Goal: Feedback & Contribution: Submit feedback/report problem

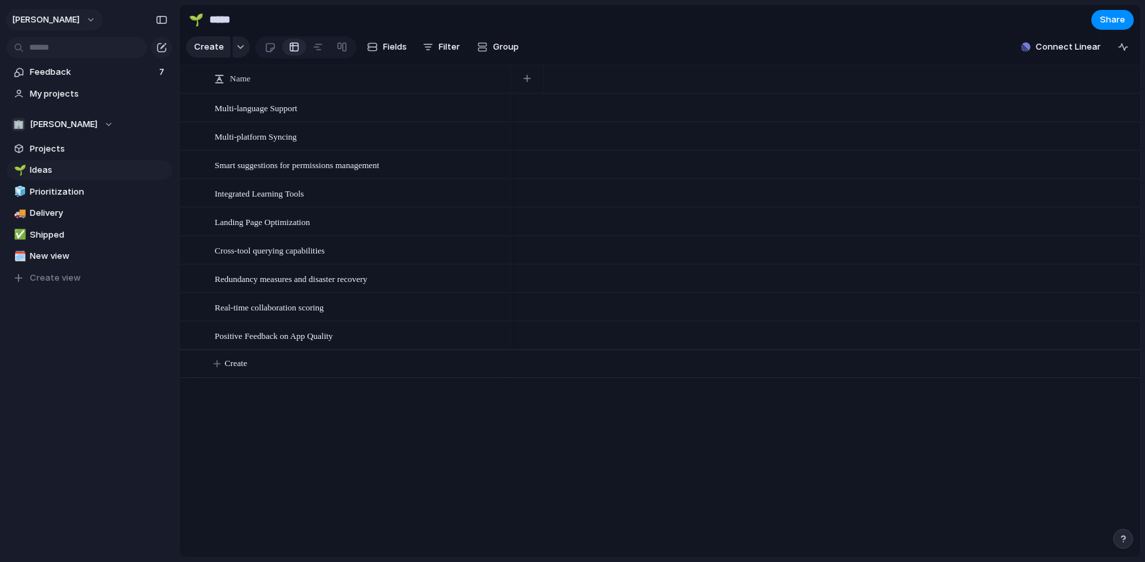
click at [57, 22] on span "[PERSON_NAME]" at bounding box center [46, 19] width 68 height 13
click at [43, 343] on div "Settings Invite members Change theme Sign out" at bounding box center [572, 281] width 1145 height 562
click at [59, 22] on span "[PERSON_NAME]" at bounding box center [46, 19] width 68 height 13
click at [55, 45] on span "Settings" at bounding box center [48, 49] width 36 height 13
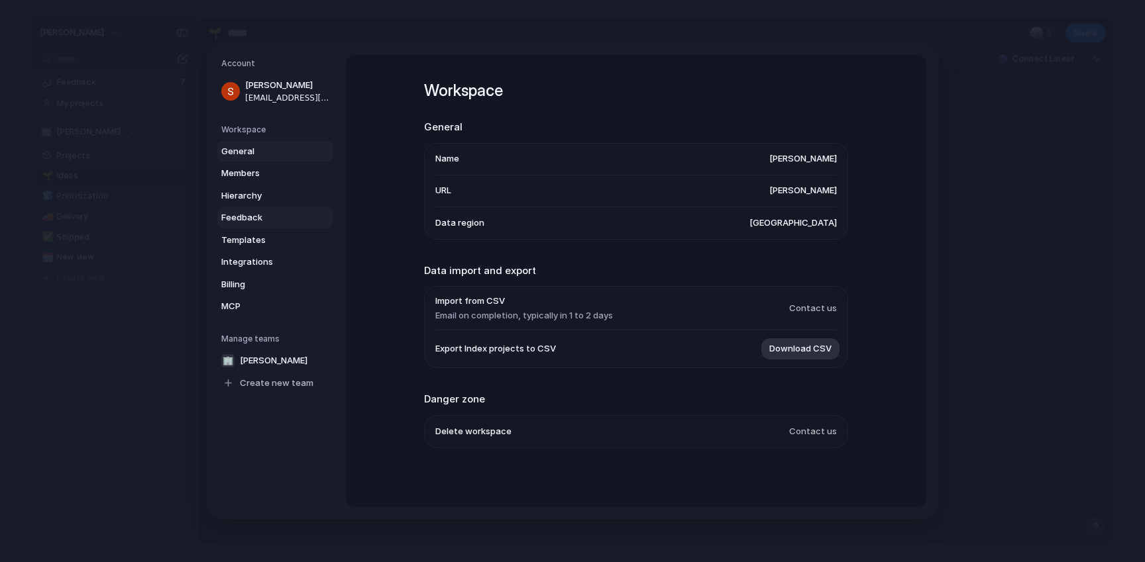
click at [252, 219] on span "Feedback" at bounding box center [263, 217] width 85 height 13
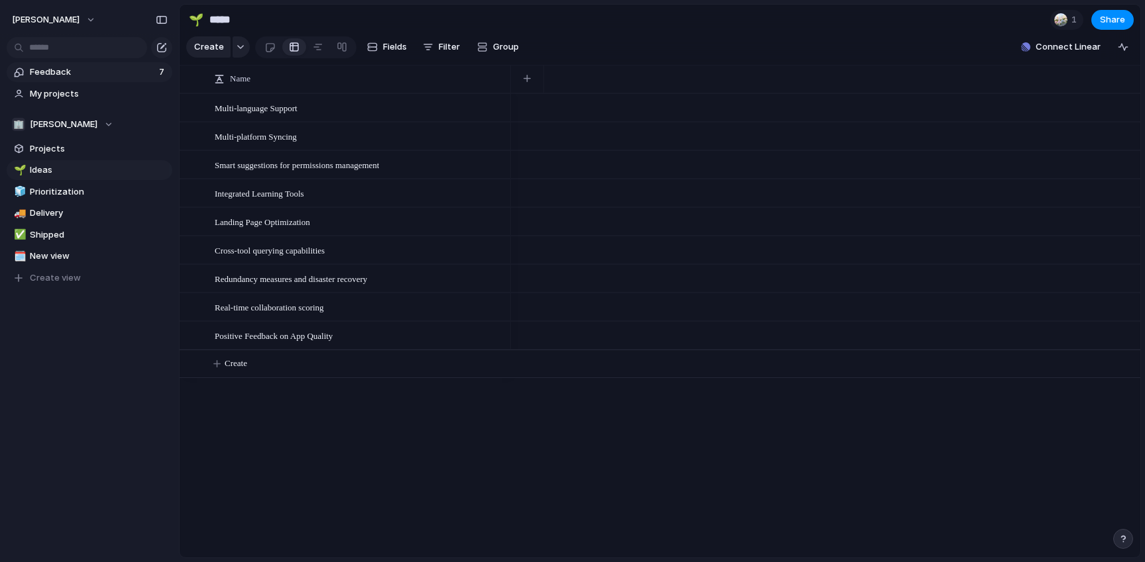
click at [49, 72] on span "Feedback" at bounding box center [92, 72] width 125 height 13
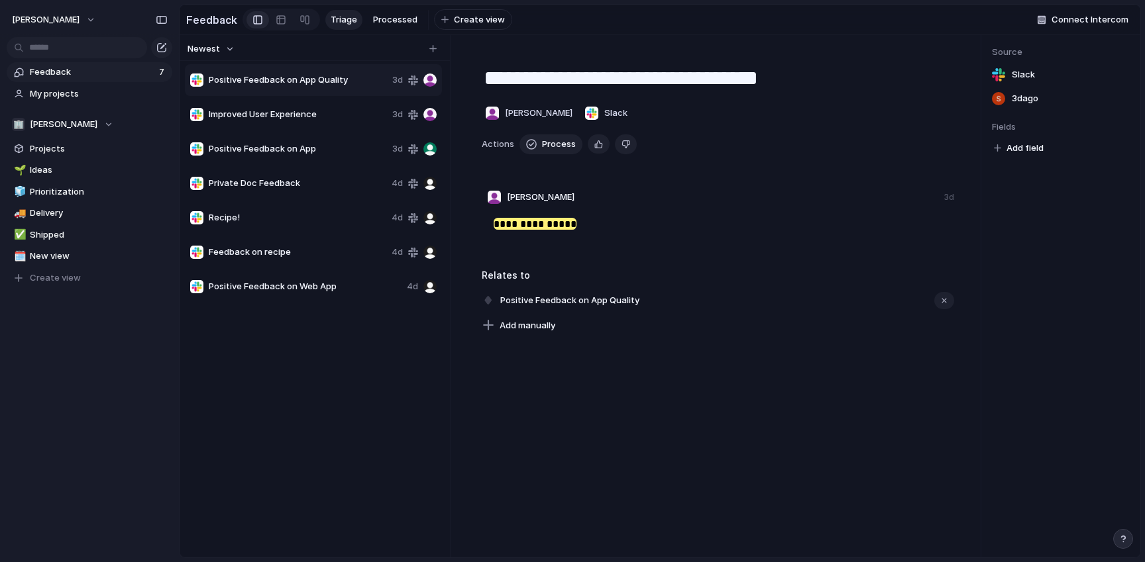
click at [312, 281] on span "Positive Feedback on Web App" at bounding box center [305, 286] width 193 height 13
type textarea "**********"
